Goal: Task Accomplishment & Management: Complete application form

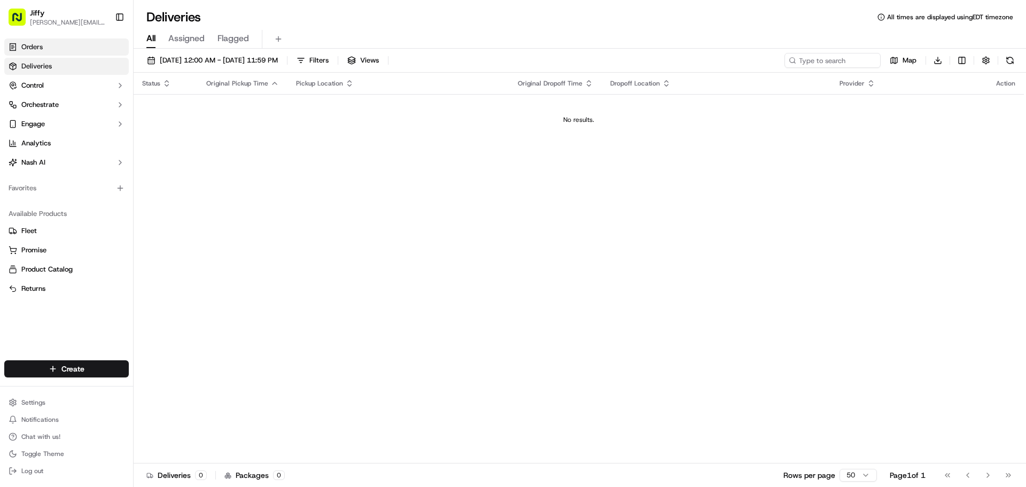
click at [72, 52] on link "Orders" at bounding box center [66, 46] width 125 height 17
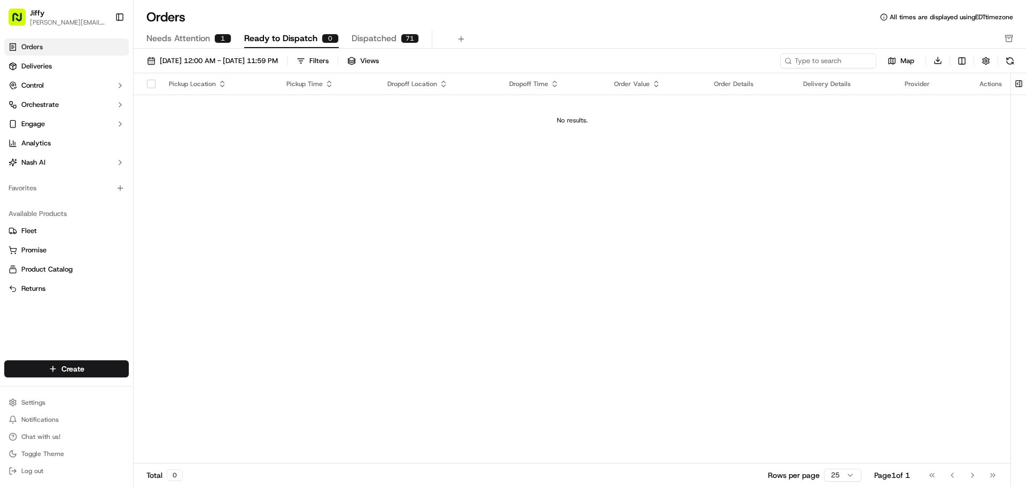
click at [194, 40] on span "Needs Attention" at bounding box center [178, 38] width 64 height 13
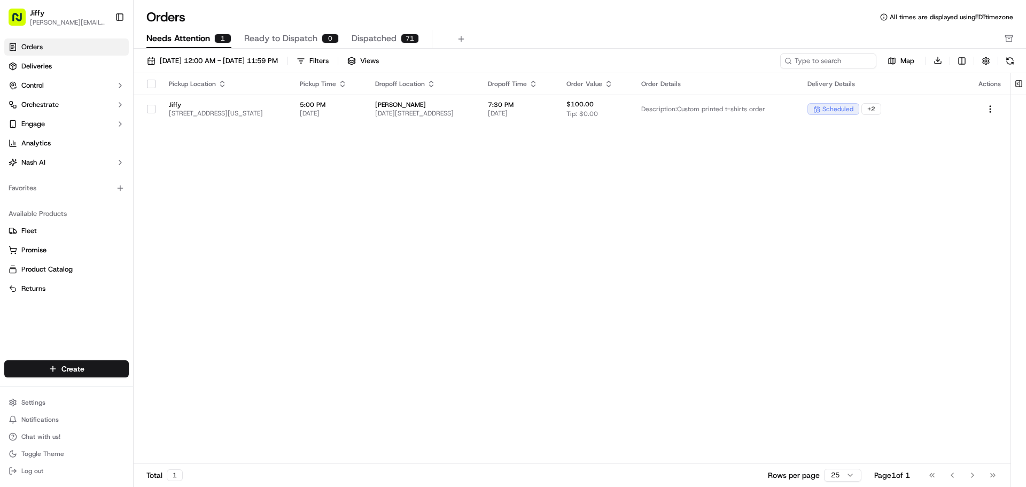
click at [393, 38] on span "Dispatched" at bounding box center [374, 38] width 45 height 13
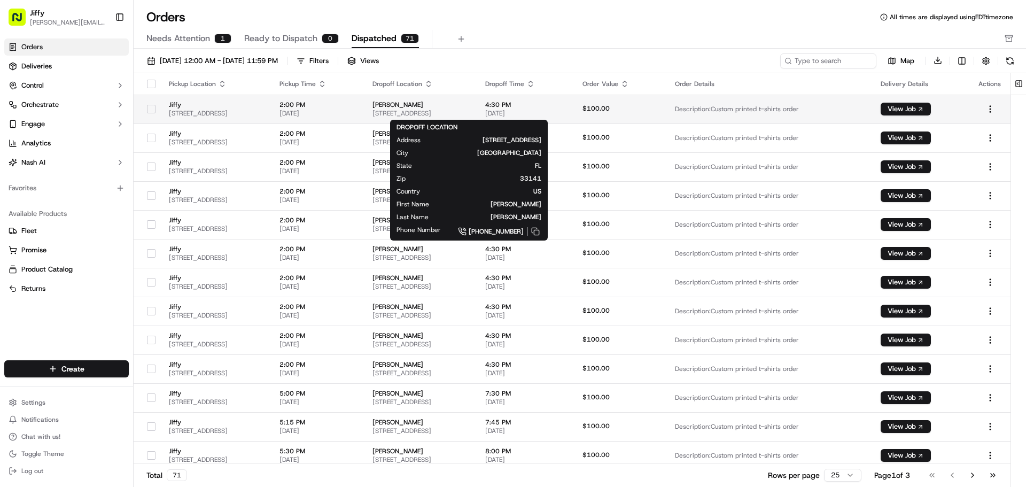
click at [464, 113] on span "[STREET_ADDRESS]" at bounding box center [421, 113] width 96 height 9
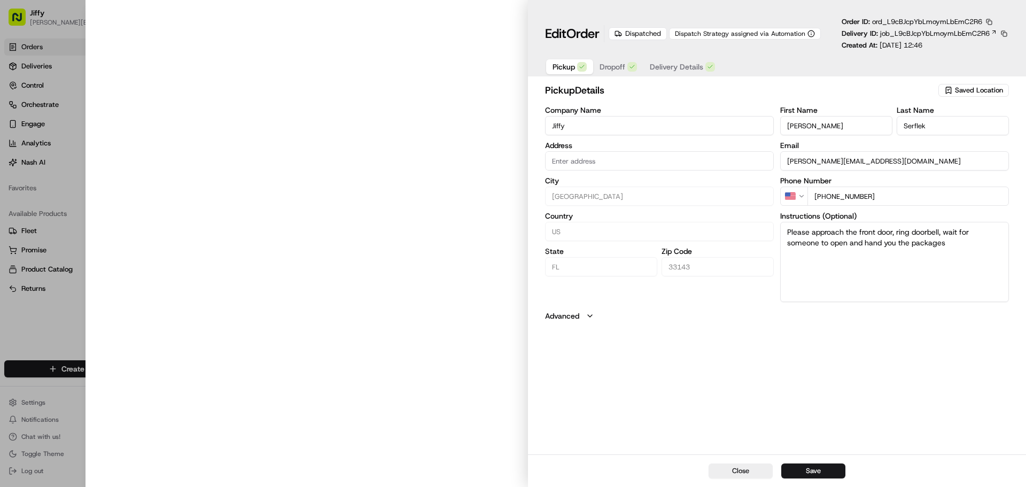
type input "[STREET_ADDRESS]"
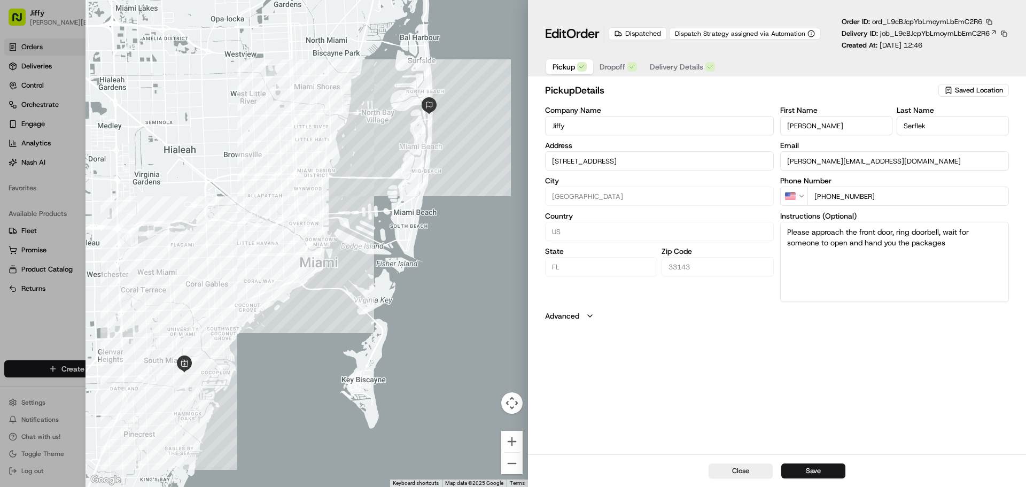
click at [586, 314] on icon "button" at bounding box center [590, 316] width 9 height 9
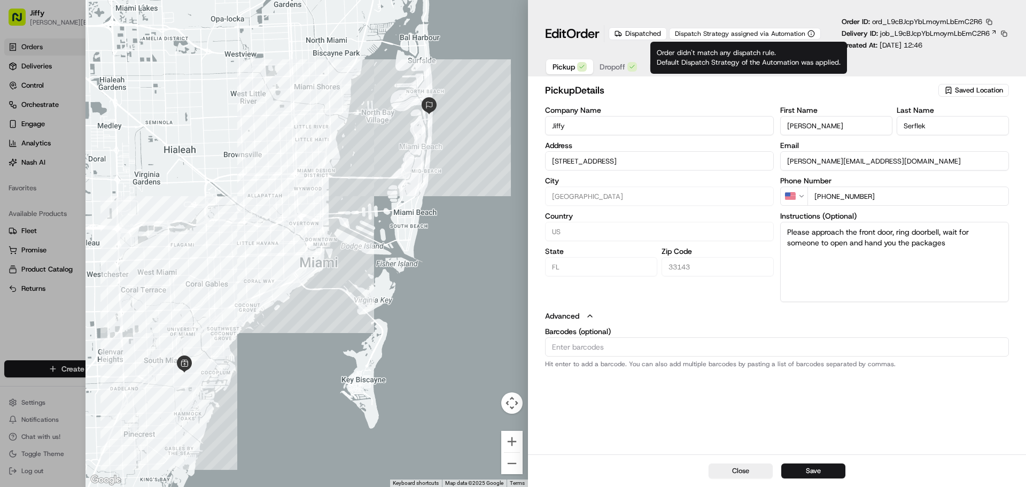
click at [758, 32] on span "Dispatch Strategy assigned via Automation" at bounding box center [740, 33] width 130 height 9
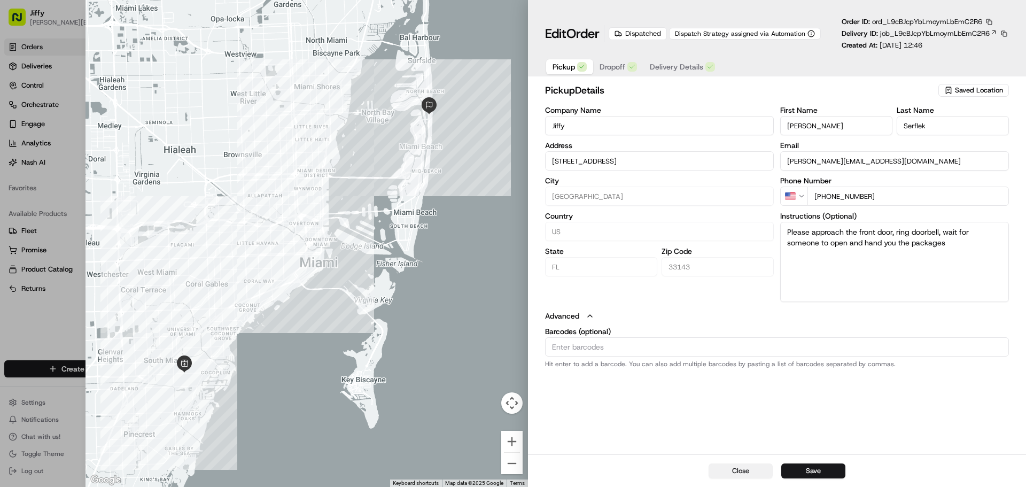
click at [741, 470] on button "Close" at bounding box center [741, 470] width 64 height 15
type input "+1"
